Goal: Transaction & Acquisition: Purchase product/service

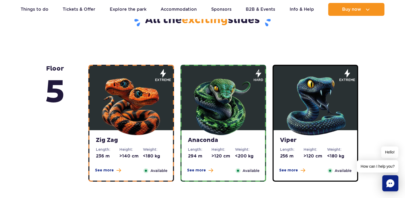
scroll to position [291, 0]
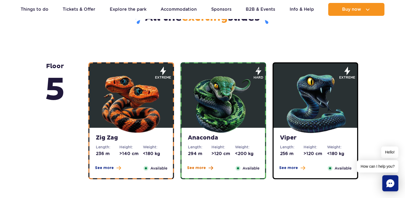
click at [205, 167] on button "See more" at bounding box center [200, 167] width 26 height 5
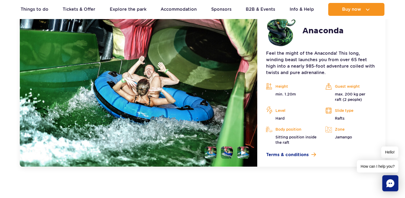
scroll to position [477, 0]
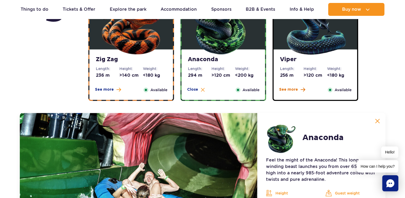
click at [292, 89] on span "See more" at bounding box center [288, 89] width 19 height 5
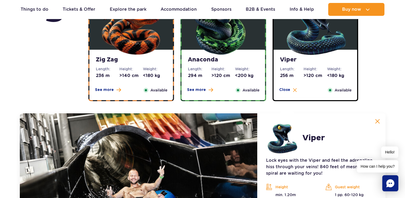
scroll to position [370, 0]
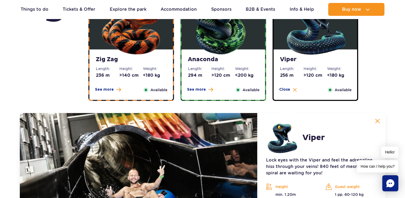
click at [115, 92] on div "See more Close" at bounding box center [108, 90] width 32 height 6
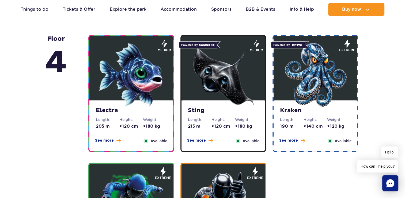
scroll to position [638, 0]
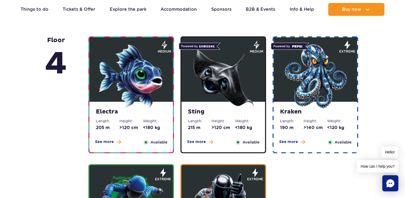
click at [328, 104] on img at bounding box center [315, 76] width 64 height 64
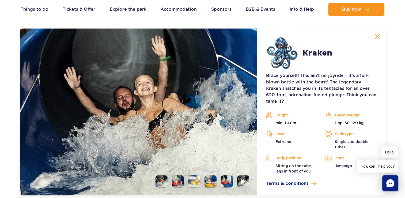
scroll to position [599, 0]
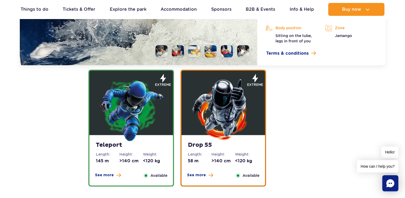
click at [128, 123] on img at bounding box center [131, 109] width 64 height 64
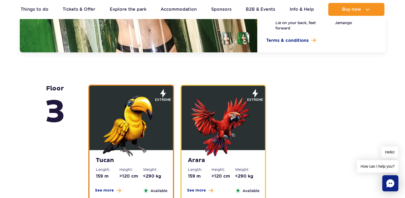
click at [212, 127] on img at bounding box center [223, 124] width 64 height 64
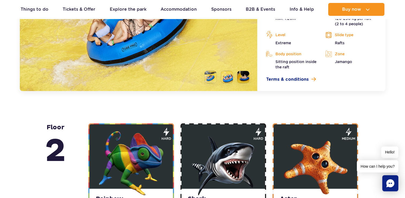
scroll to position [1036, 0]
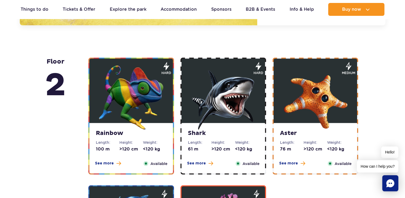
click at [227, 118] on img at bounding box center [223, 97] width 64 height 64
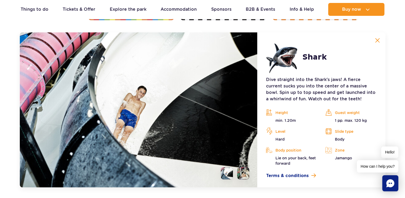
click at [377, 41] on img at bounding box center [377, 40] width 5 height 5
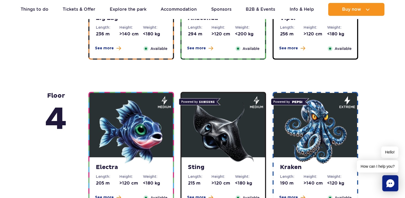
scroll to position [408, 0]
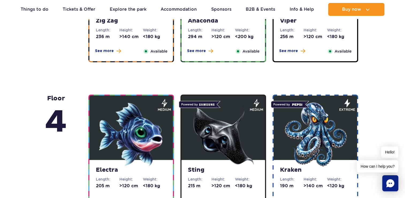
click at [221, 126] on img at bounding box center [223, 134] width 64 height 64
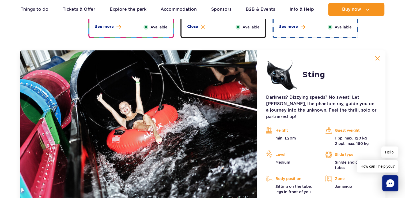
scroll to position [599, 0]
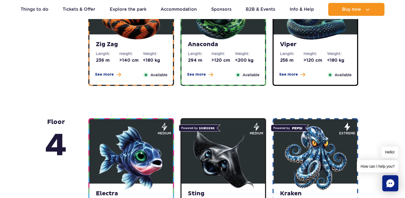
click at [237, 146] on img at bounding box center [223, 158] width 64 height 64
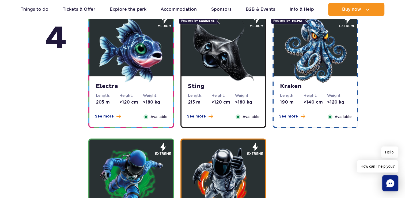
click at [229, 56] on img at bounding box center [223, 50] width 64 height 64
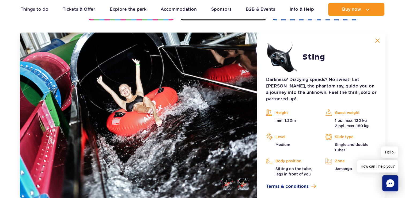
click at [377, 43] on button at bounding box center [377, 40] width 11 height 11
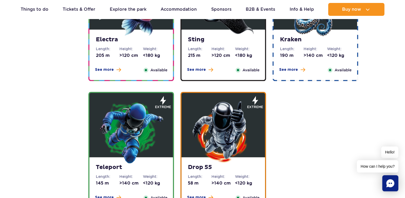
scroll to position [616, 0]
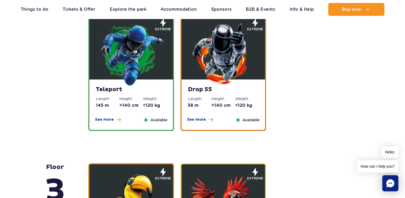
click at [227, 62] on img at bounding box center [223, 54] width 64 height 64
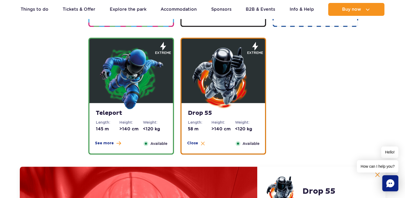
click at [246, 67] on img at bounding box center [223, 77] width 64 height 64
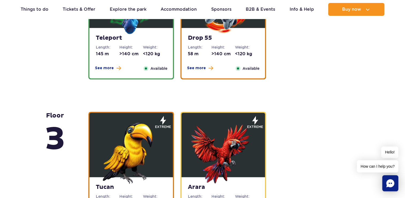
scroll to position [422, 0]
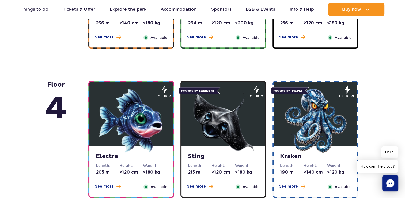
click at [218, 124] on img at bounding box center [223, 120] width 64 height 64
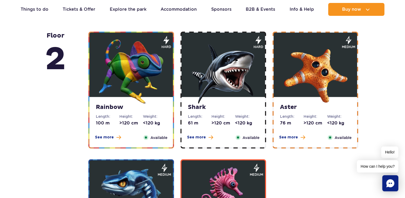
scroll to position [894, 0]
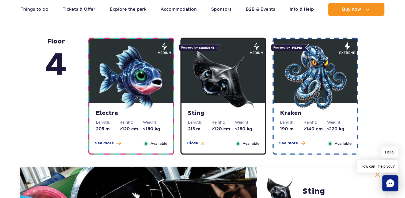
click at [310, 99] on img at bounding box center [315, 77] width 64 height 64
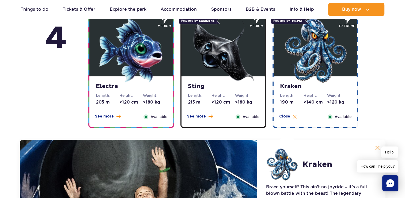
click at [311, 79] on img at bounding box center [315, 50] width 64 height 64
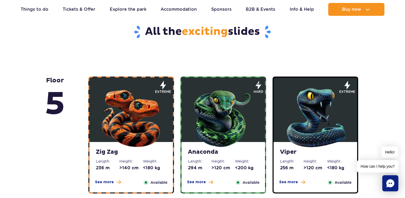
scroll to position [278, 0]
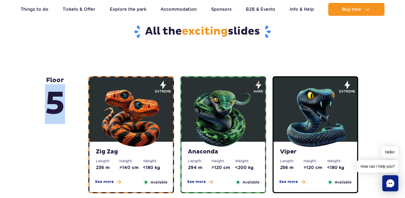
drag, startPoint x: 47, startPoint y: 100, endPoint x: 60, endPoint y: 99, distance: 12.6
click at [60, 99] on span "5" at bounding box center [55, 104] width 20 height 40
drag, startPoint x: 60, startPoint y: 99, endPoint x: 35, endPoint y: 99, distance: 24.9
click at [45, 104] on span "5" at bounding box center [55, 104] width 20 height 40
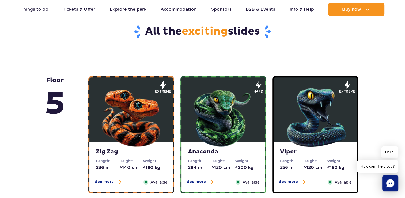
click at [50, 105] on span "5" at bounding box center [55, 104] width 20 height 40
drag, startPoint x: 48, startPoint y: 84, endPoint x: 45, endPoint y: 81, distance: 4.2
click at [45, 81] on strong "floor 5" at bounding box center [55, 100] width 20 height 48
drag, startPoint x: 45, startPoint y: 81, endPoint x: 38, endPoint y: 98, distance: 17.7
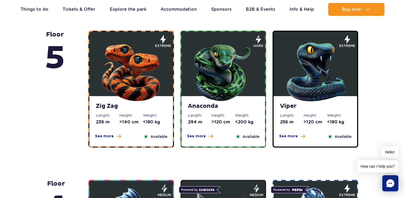
scroll to position [331, 0]
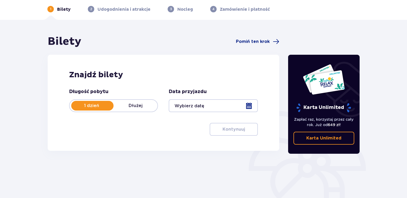
scroll to position [21, 0]
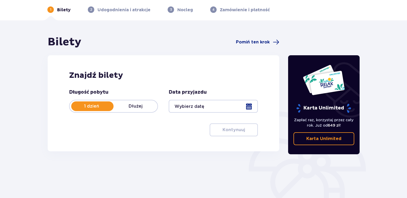
click at [307, 142] on link "Karta Unlimited" at bounding box center [324, 138] width 61 height 13
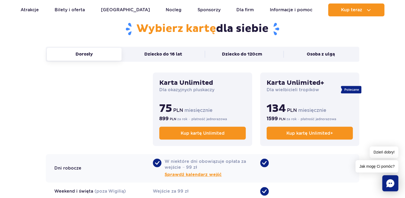
scroll to position [375, 0]
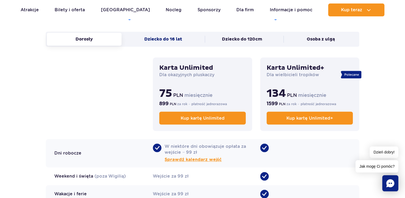
click at [164, 35] on button "Dziecko do 16 lat" at bounding box center [163, 39] width 75 height 13
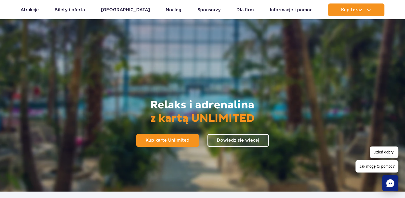
scroll to position [0, 0]
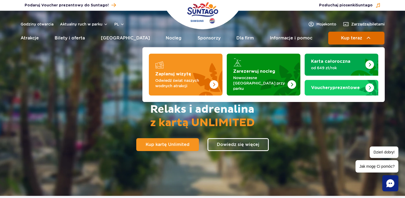
click at [354, 35] on button "Kup teraz" at bounding box center [356, 38] width 56 height 13
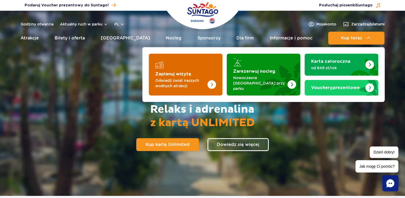
click at [199, 74] on img "Zaplanuj wizytę" at bounding box center [201, 75] width 43 height 42
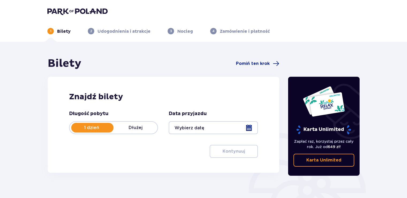
click at [216, 128] on div at bounding box center [213, 127] width 89 height 13
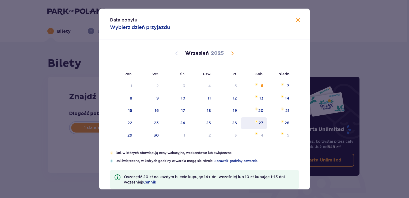
click at [261, 123] on div "27" at bounding box center [261, 122] width 5 height 5
type input "27.09.25"
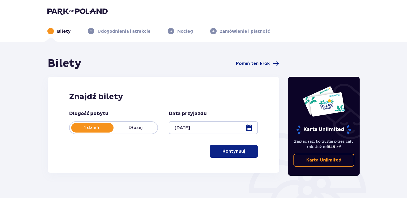
click at [228, 156] on button "Kontynuuj" at bounding box center [234, 151] width 48 height 13
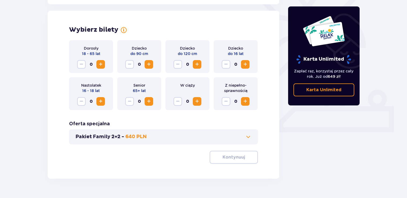
scroll to position [149, 0]
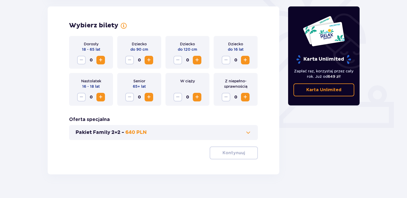
click at [249, 60] on button "Increase" at bounding box center [245, 60] width 9 height 9
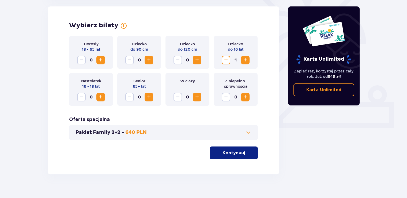
click at [215, 135] on button "Pakiet Family 2+2 - 640 PLN" at bounding box center [164, 132] width 176 height 6
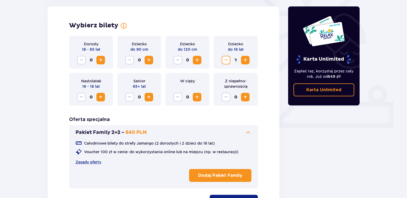
click at [215, 135] on button "Pakiet Family 2+2 - 640 PLN" at bounding box center [164, 132] width 176 height 6
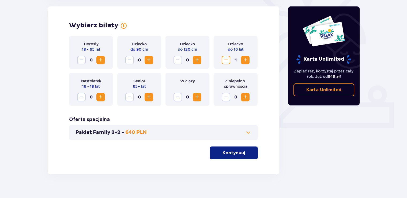
click at [228, 154] on p "Kontynuuj" at bounding box center [234, 153] width 23 height 6
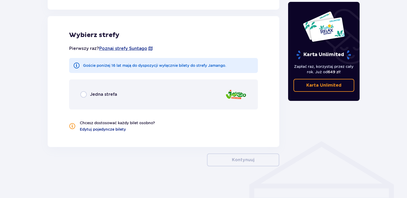
scroll to position [295, 0]
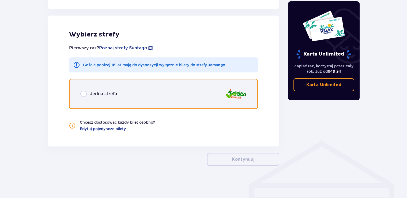
click at [80, 92] on input "radio" at bounding box center [83, 94] width 6 height 6
radio input "true"
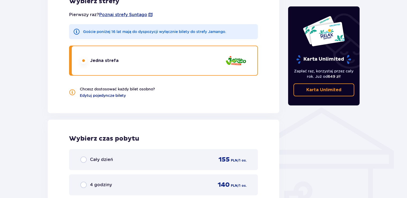
scroll to position [327, 0]
click at [202, 69] on div "Jedna strefa" at bounding box center [163, 61] width 189 height 30
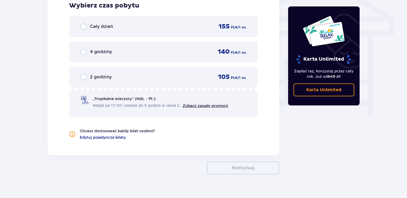
scroll to position [461, 0]
click at [90, 27] on p "Cały dzień" at bounding box center [101, 26] width 23 height 6
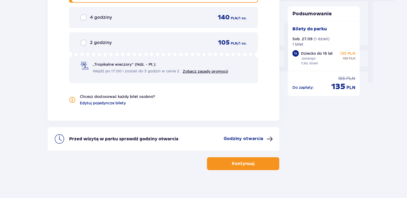
scroll to position [499, 0]
